Goal: Find specific page/section: Find specific page/section

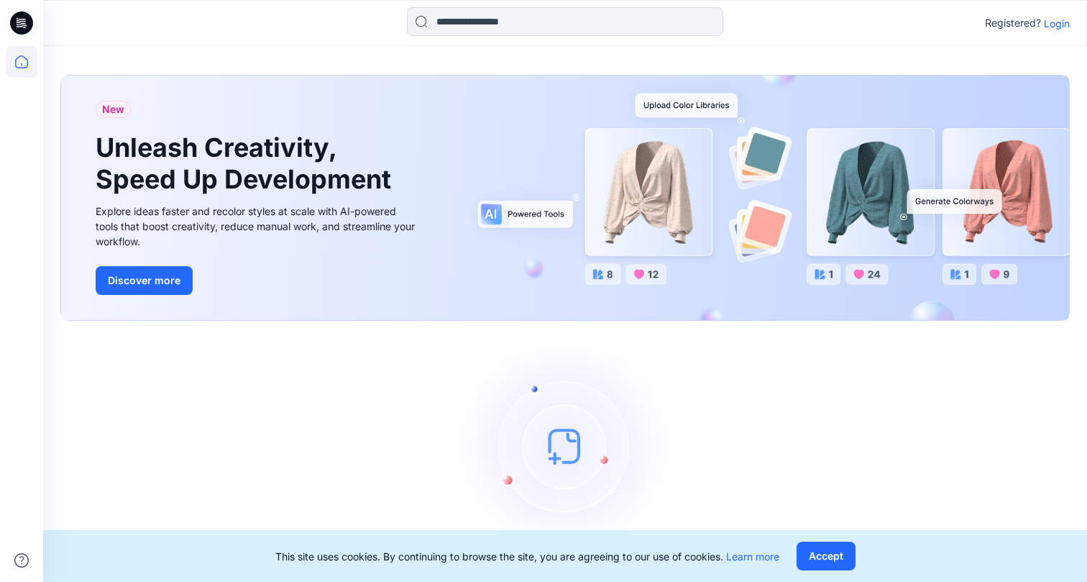
click at [1072, 26] on div "Registered? Login" at bounding box center [565, 23] width 1044 height 32
click at [1071, 26] on div "Registered? Login" at bounding box center [565, 23] width 1044 height 32
click at [1059, 22] on p "Login" at bounding box center [1057, 23] width 26 height 15
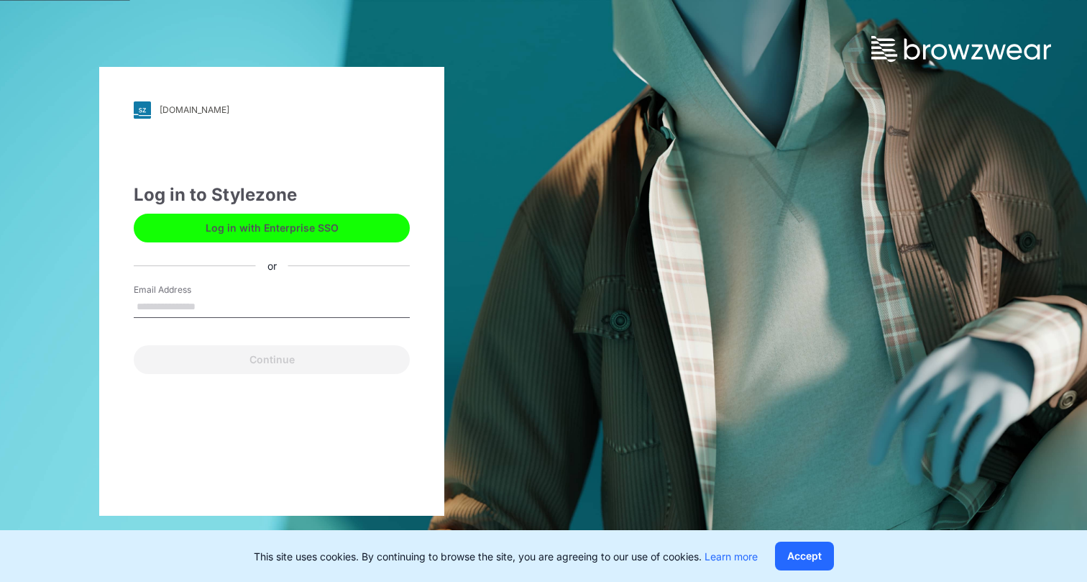
click at [275, 296] on input "Email Address" at bounding box center [272, 307] width 276 height 22
type input "**********"
click at [305, 340] on div "Continue" at bounding box center [272, 356] width 276 height 35
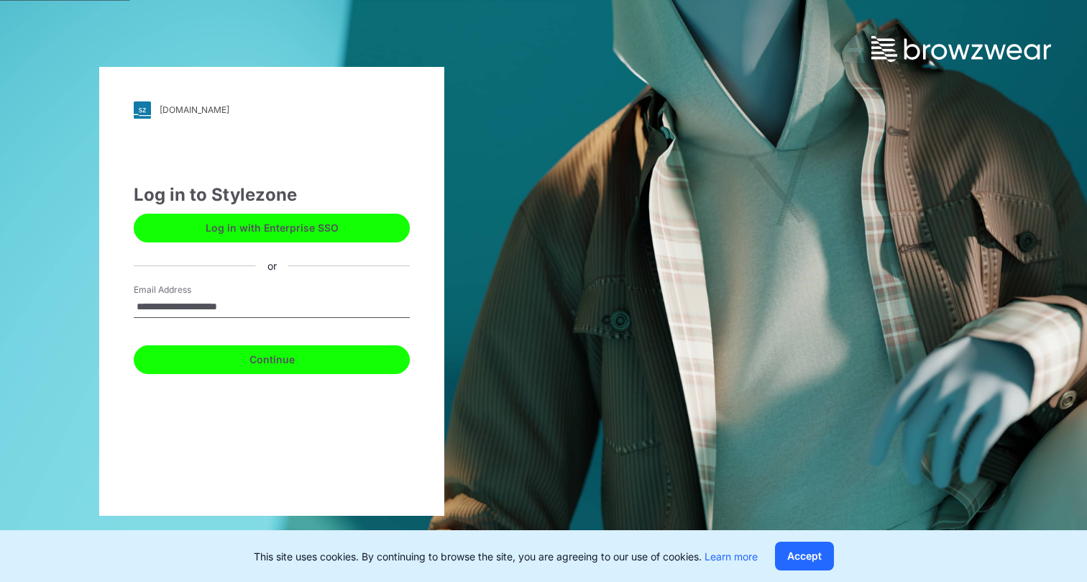
click at [300, 359] on button "Continue" at bounding box center [272, 359] width 276 height 29
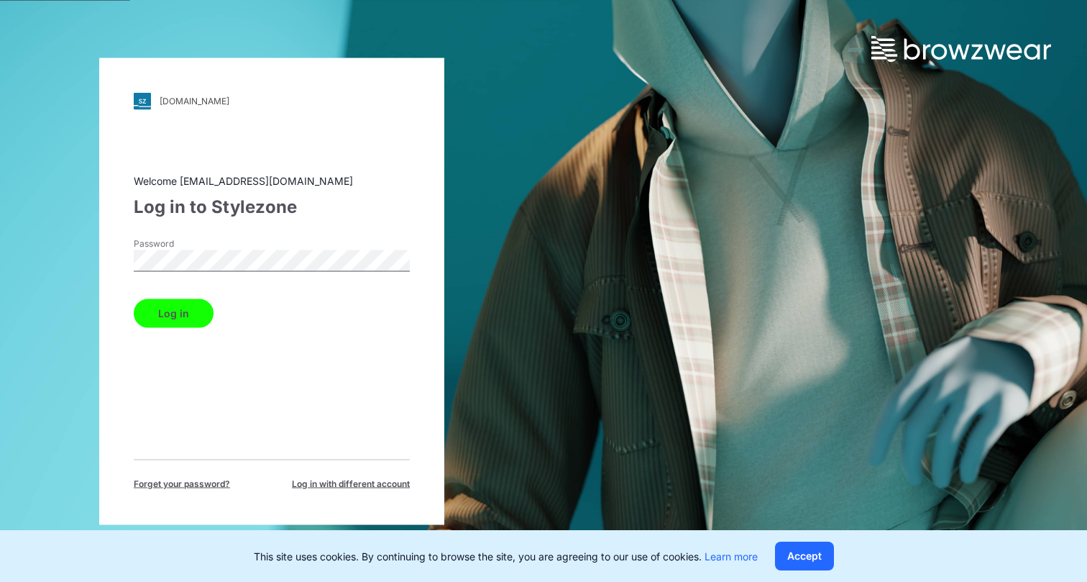
click at [195, 314] on button "Log in" at bounding box center [174, 312] width 80 height 29
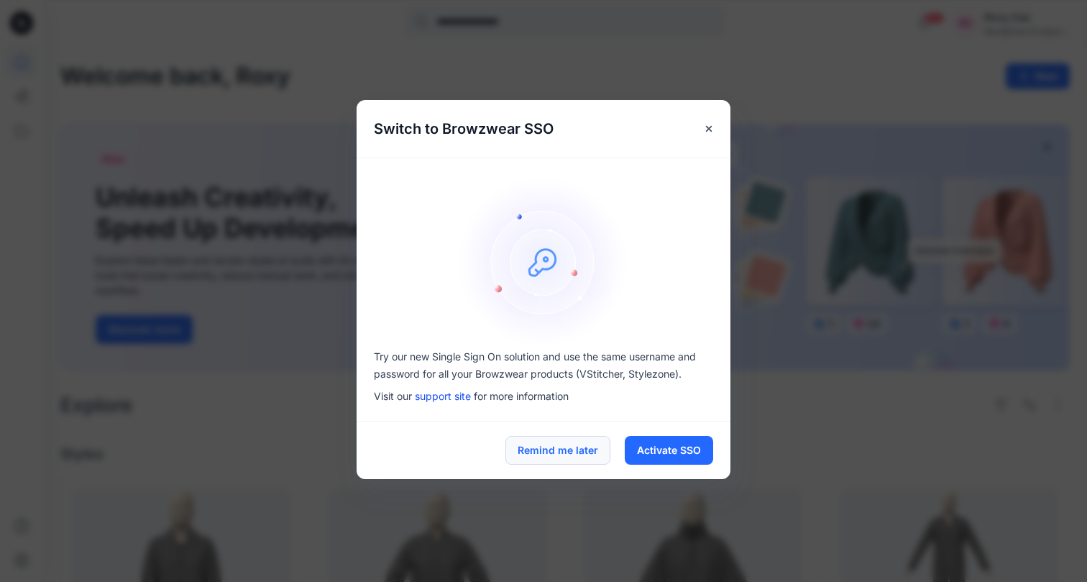
click at [556, 458] on button "Remind me later" at bounding box center [558, 450] width 105 height 29
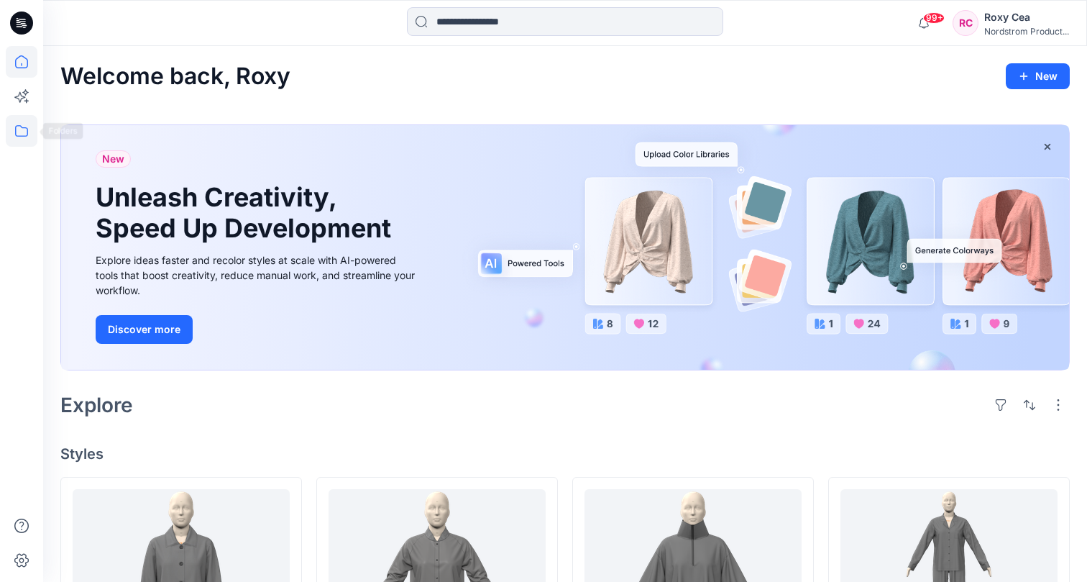
click at [29, 146] on icon at bounding box center [22, 131] width 32 height 32
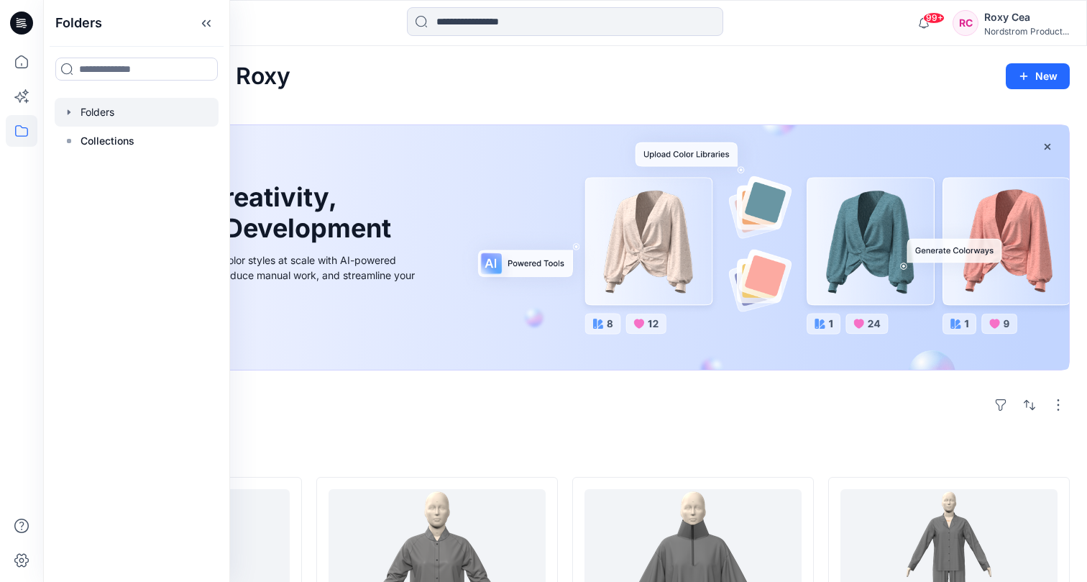
click at [109, 114] on div at bounding box center [137, 112] width 164 height 29
click at [111, 104] on div at bounding box center [137, 112] width 164 height 29
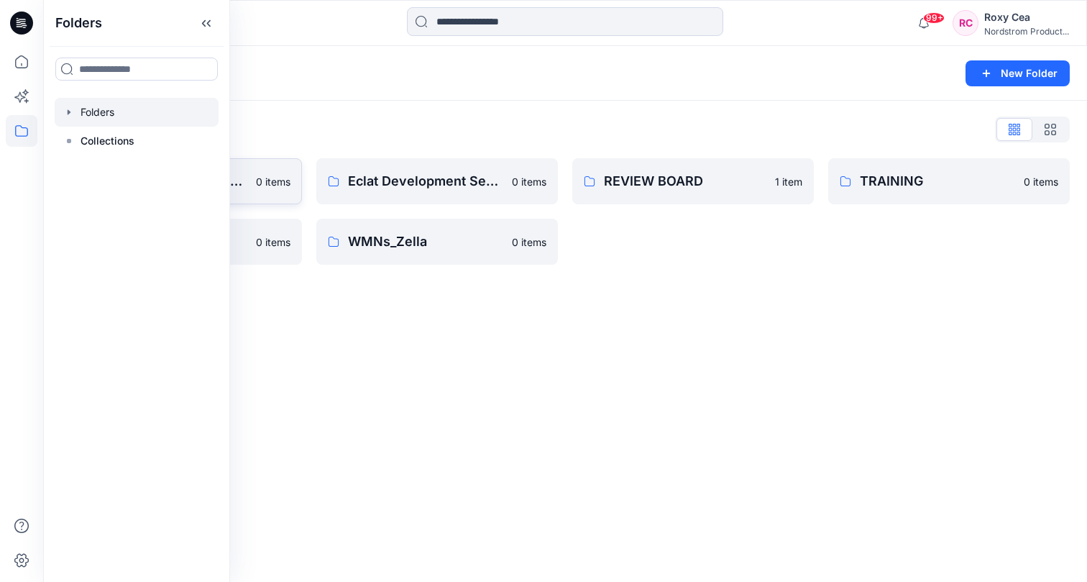
click at [260, 176] on p "0 items" at bounding box center [273, 181] width 35 height 15
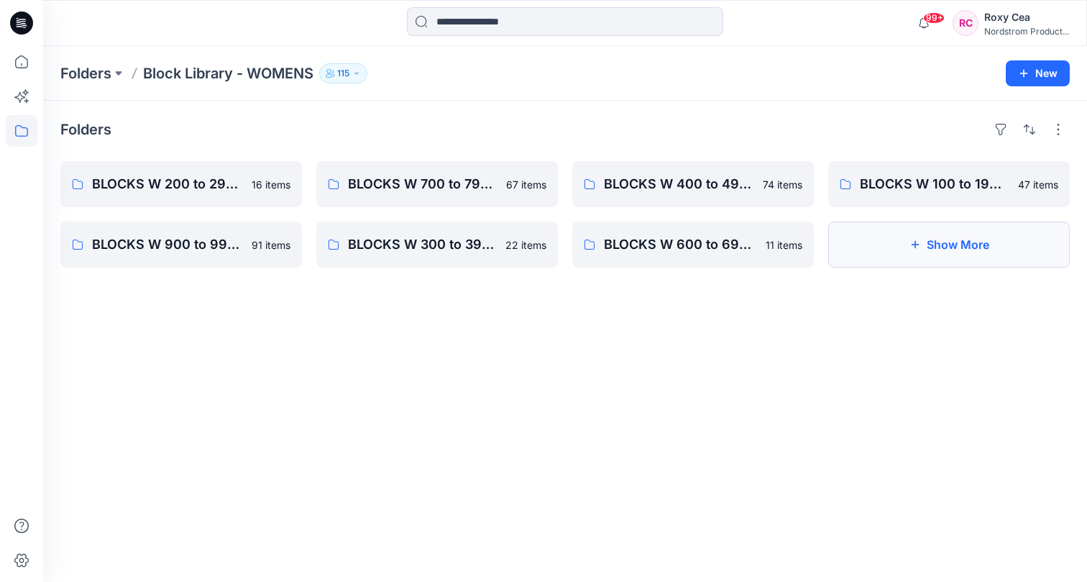
click at [958, 232] on button "Show More" at bounding box center [950, 245] width 242 height 46
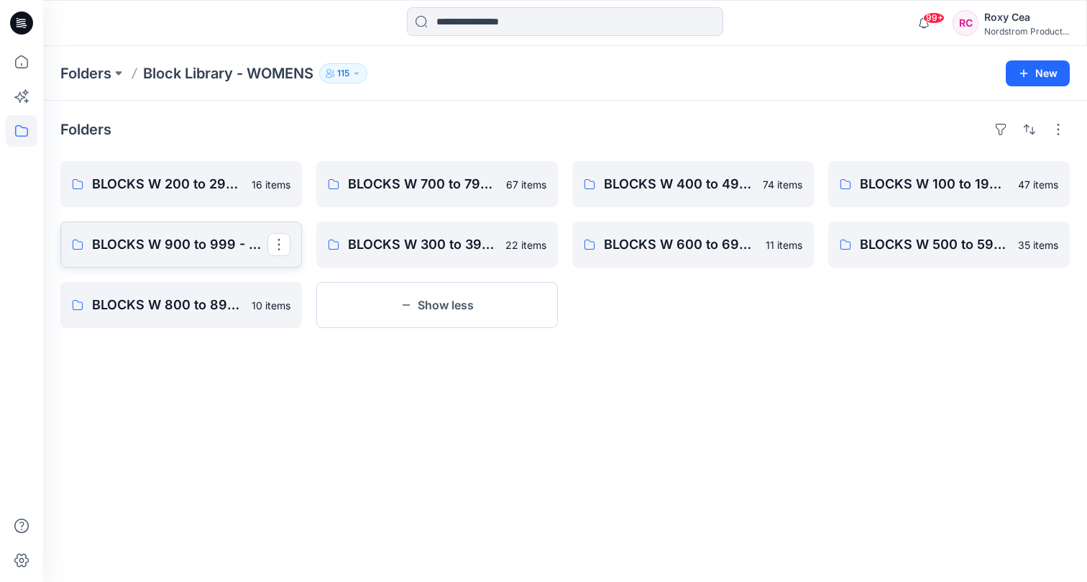
click at [167, 241] on p "BLOCKS W 900 to 999 - Knit Cut & Sew Tops" at bounding box center [179, 244] width 175 height 20
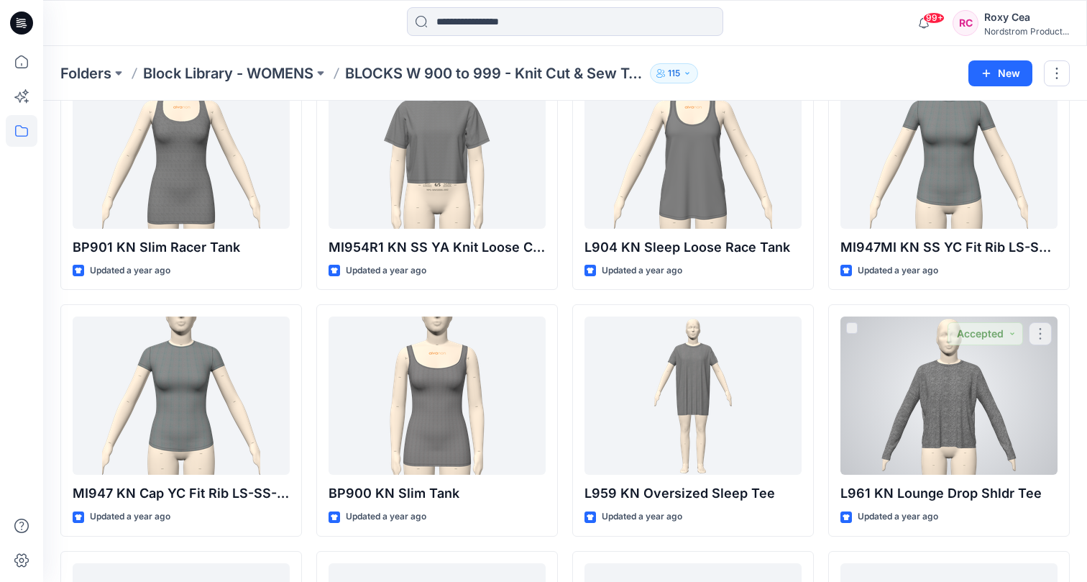
scroll to position [2309, 0]
